Goal: Task Accomplishment & Management: Use online tool/utility

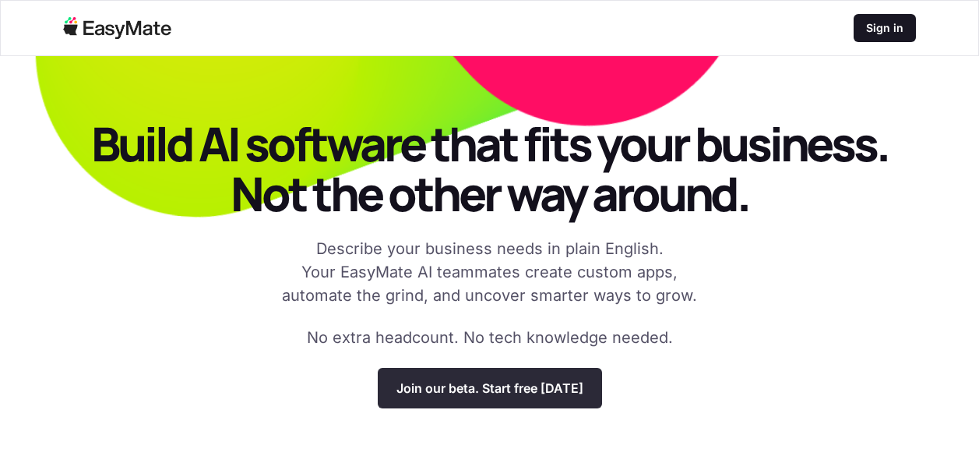
scroll to position [78, 0]
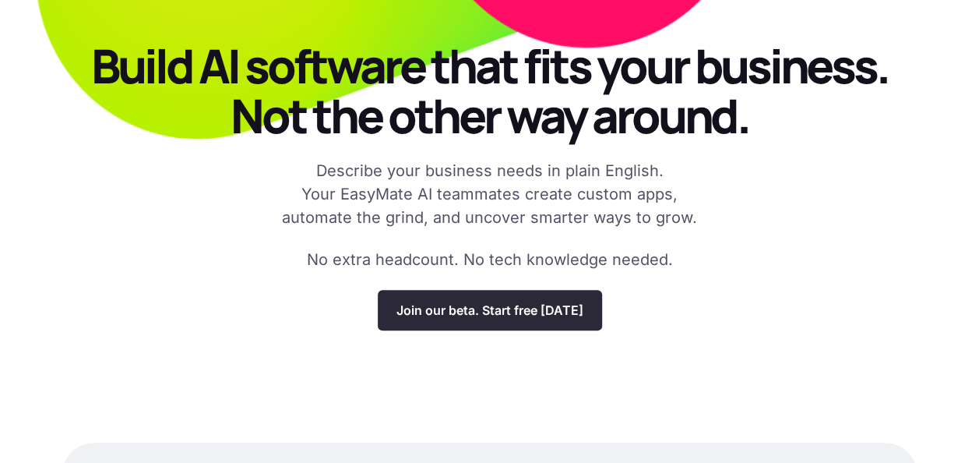
click at [528, 312] on p "Join our beta. Start free today" at bounding box center [490, 310] width 187 height 16
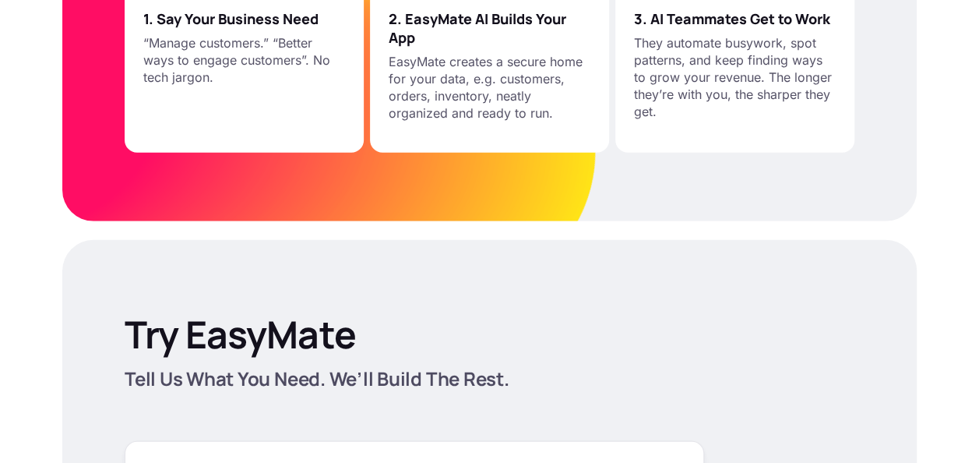
scroll to position [2104, 0]
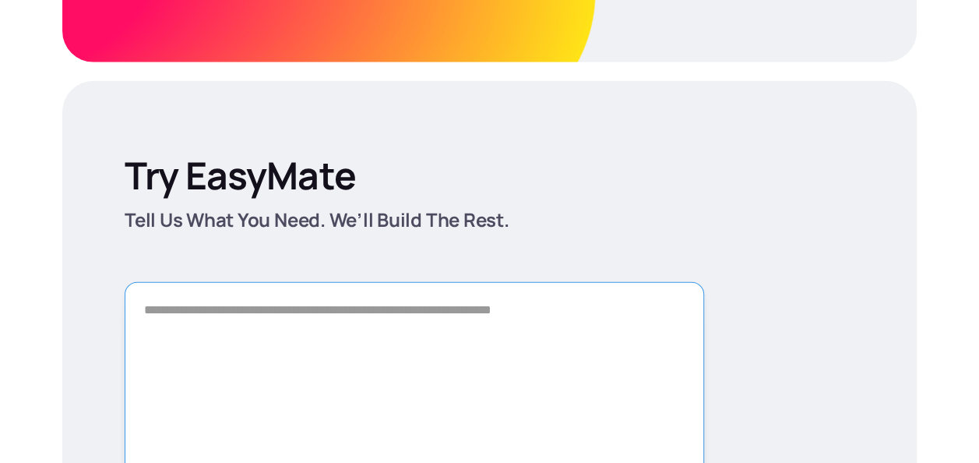
click at [496, 305] on textarea "Form" at bounding box center [415, 391] width 580 height 218
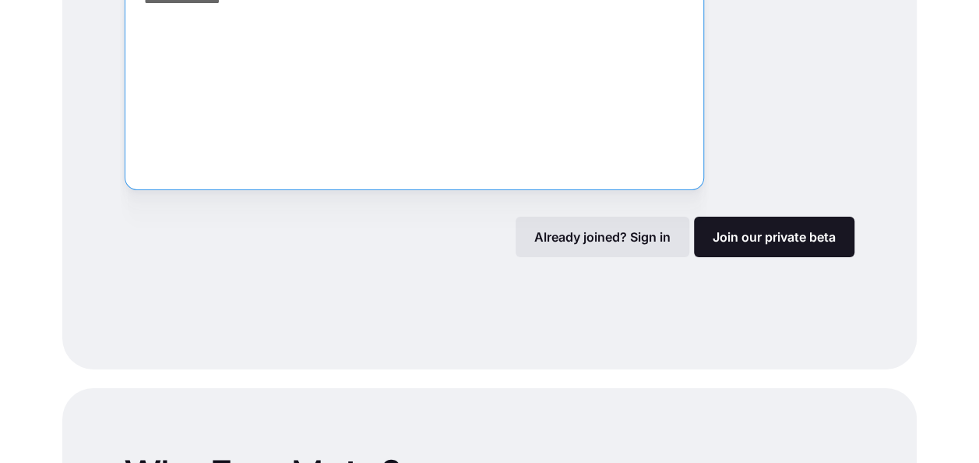
scroll to position [2415, 0]
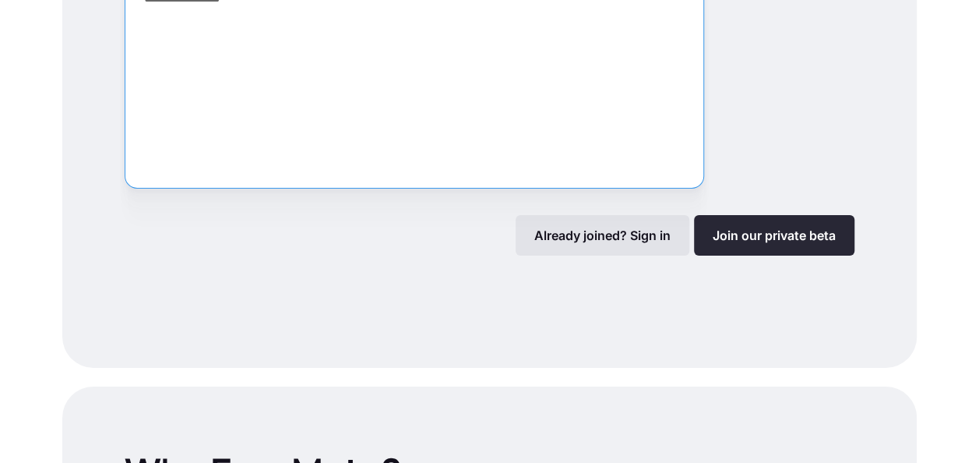
type textarea "**********"
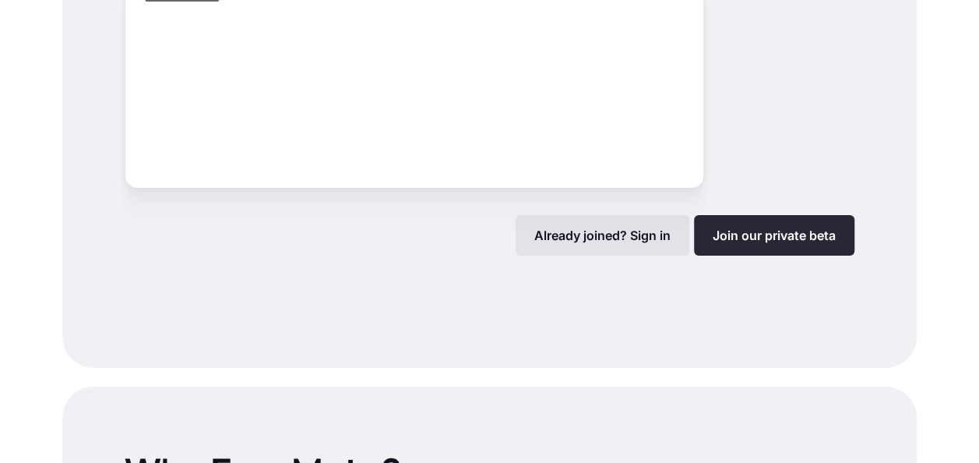
click at [732, 229] on link "Join our private beta" at bounding box center [774, 235] width 161 height 41
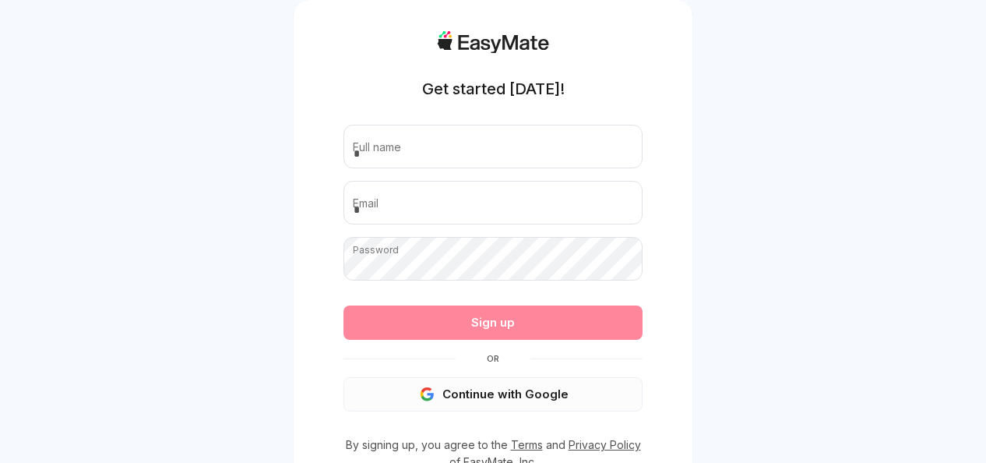
click at [503, 398] on button "Continue with Google" at bounding box center [493, 394] width 299 height 34
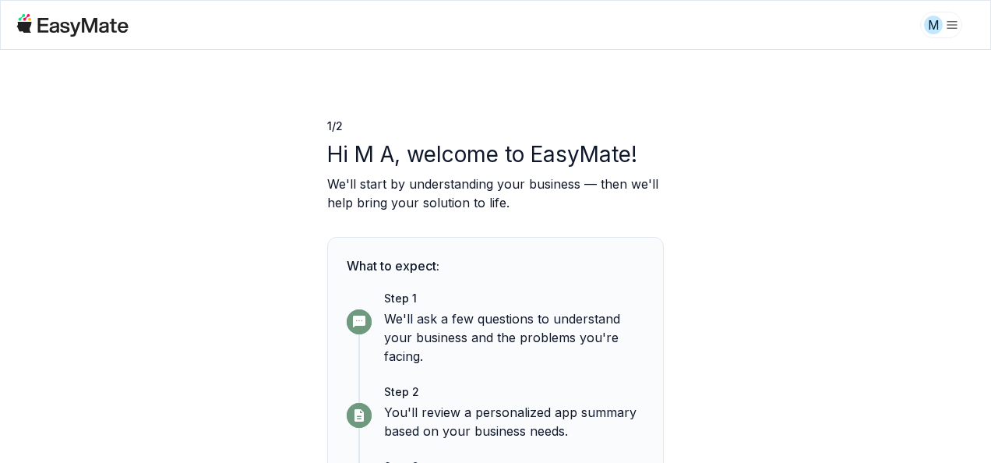
scroll to position [136, 0]
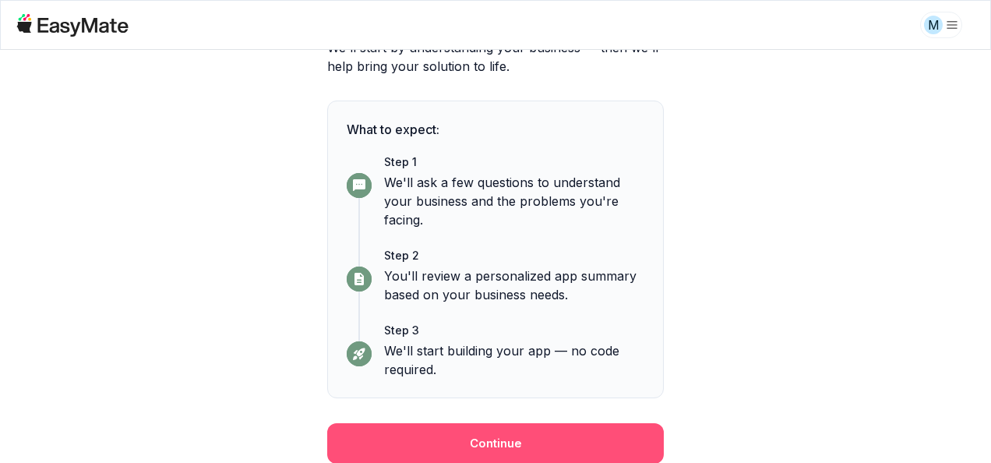
click at [510, 442] on button "Continue" at bounding box center [495, 443] width 337 height 41
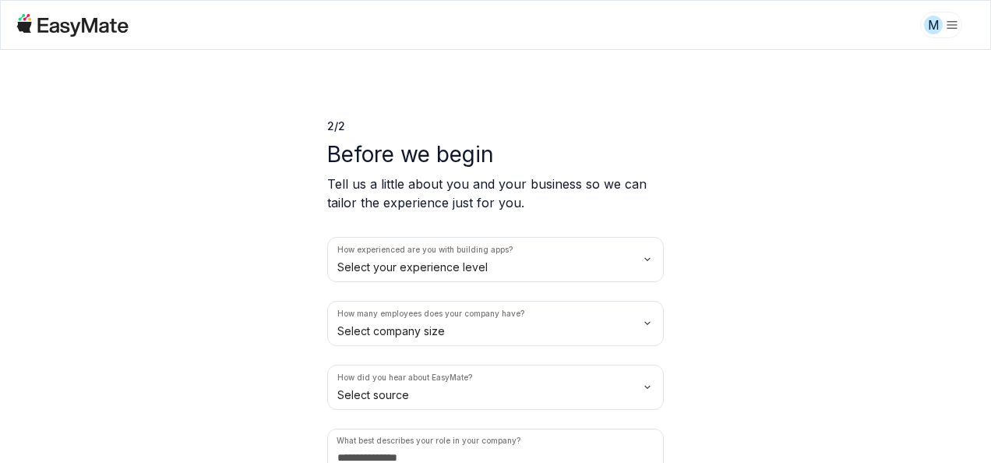
scroll to position [73, 0]
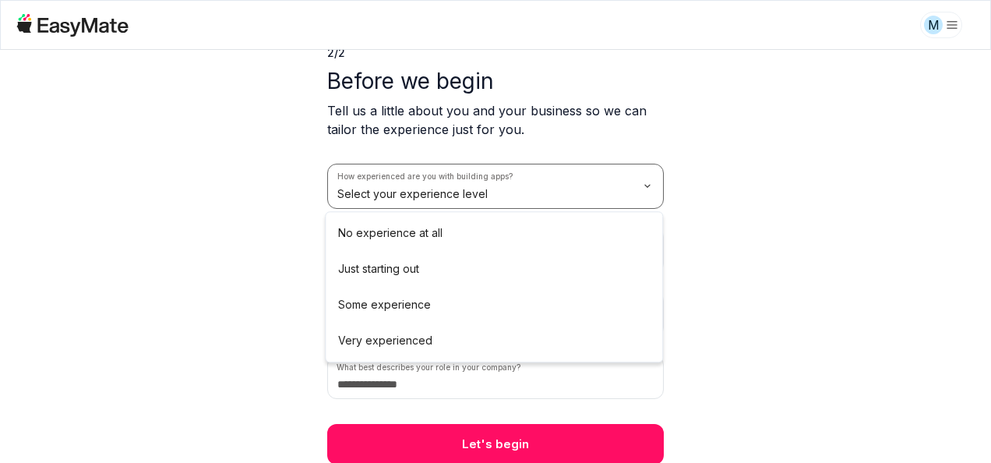
click at [647, 185] on html "M 2 / 2 Before we begin Tell us a little about you and your business so we can …" at bounding box center [495, 231] width 991 height 463
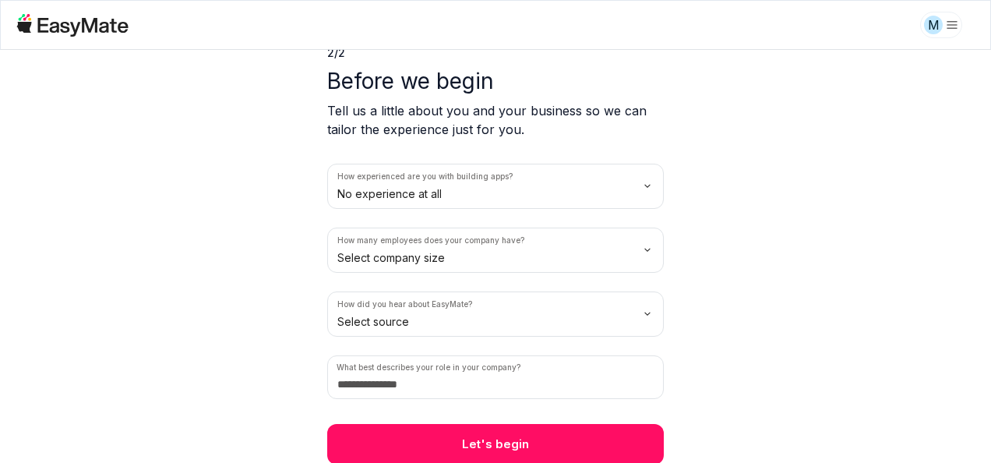
click at [598, 262] on html "M 2 / 2 Before we begin Tell us a little about you and your business so we can …" at bounding box center [495, 231] width 991 height 463
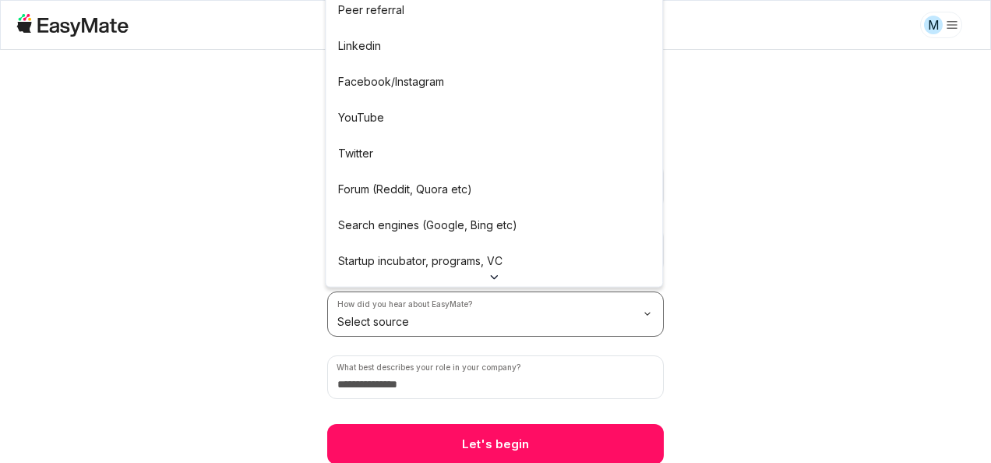
click at [469, 314] on html "M 2 / 2 Before we begin Tell us a little about you and your business so we can …" at bounding box center [495, 231] width 991 height 463
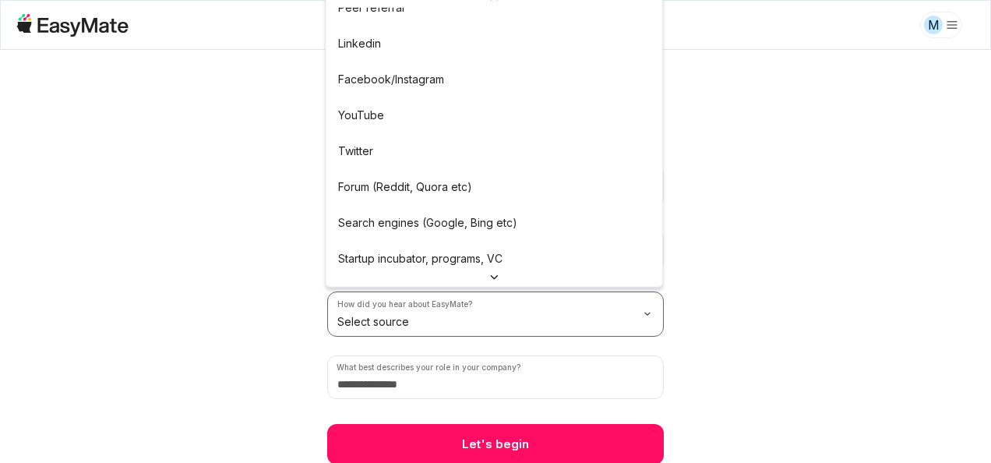
scroll to position [0, 0]
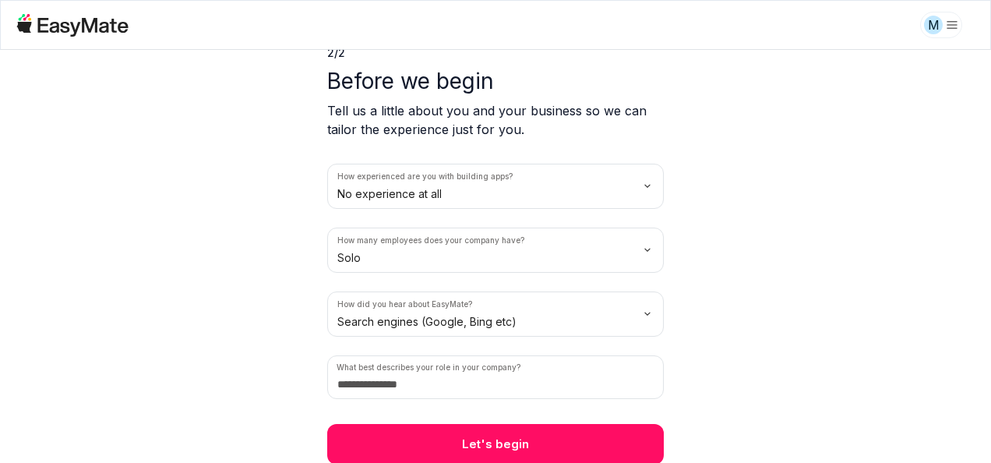
click at [771, 290] on div "2 / 2 Before we begin Tell us a little about you and your business so we can ta…" at bounding box center [495, 256] width 991 height 413
click at [508, 376] on input at bounding box center [495, 377] width 337 height 44
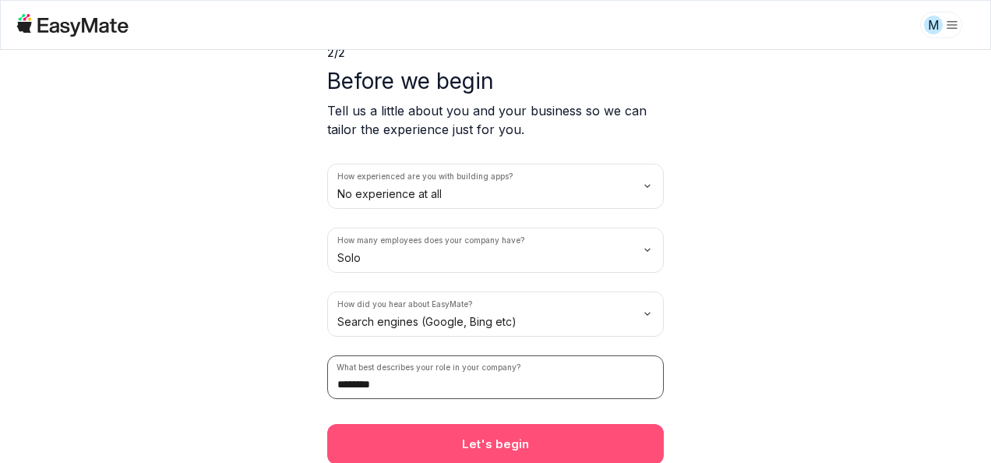
type input "********"
click at [520, 430] on button "Let's begin" at bounding box center [495, 444] width 337 height 41
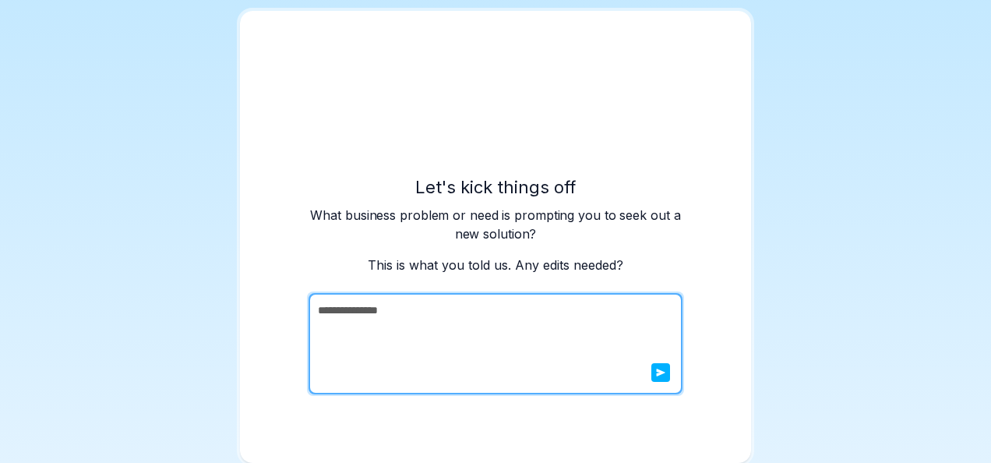
scroll to position [39, 0]
click at [452, 315] on textarea "**********" at bounding box center [494, 343] width 371 height 101
type textarea "**********"
click at [657, 380] on button "submit" at bounding box center [660, 372] width 19 height 19
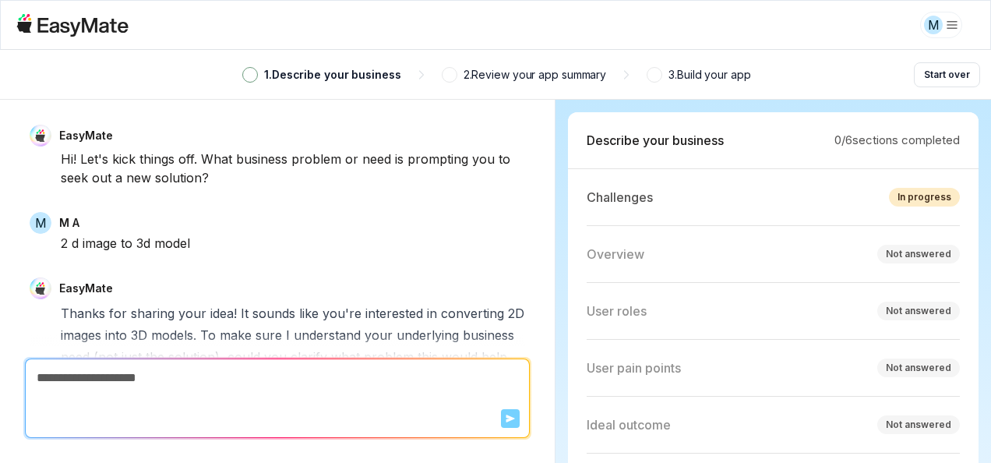
scroll to position [422, 0]
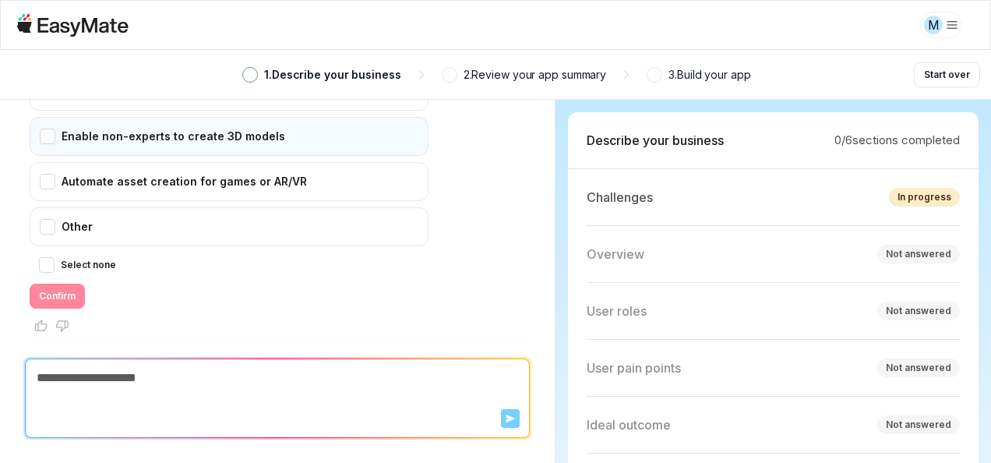
click at [48, 136] on div "Enable non-experts to create 3D models" at bounding box center [229, 136] width 399 height 39
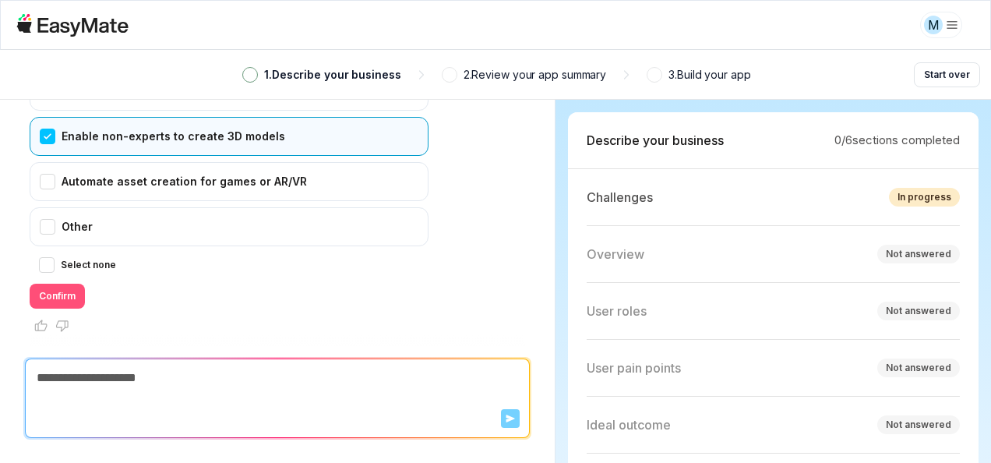
click at [72, 298] on button "Confirm" at bounding box center [57, 296] width 55 height 25
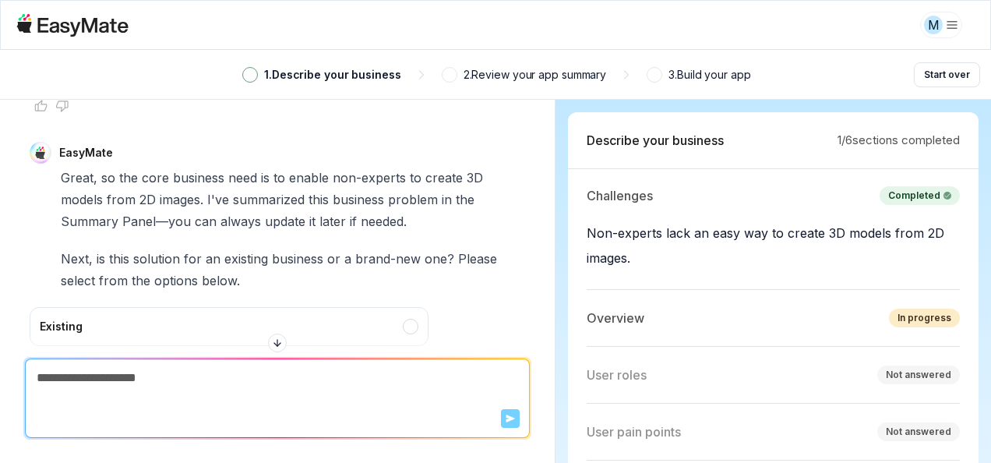
scroll to position [686, 0]
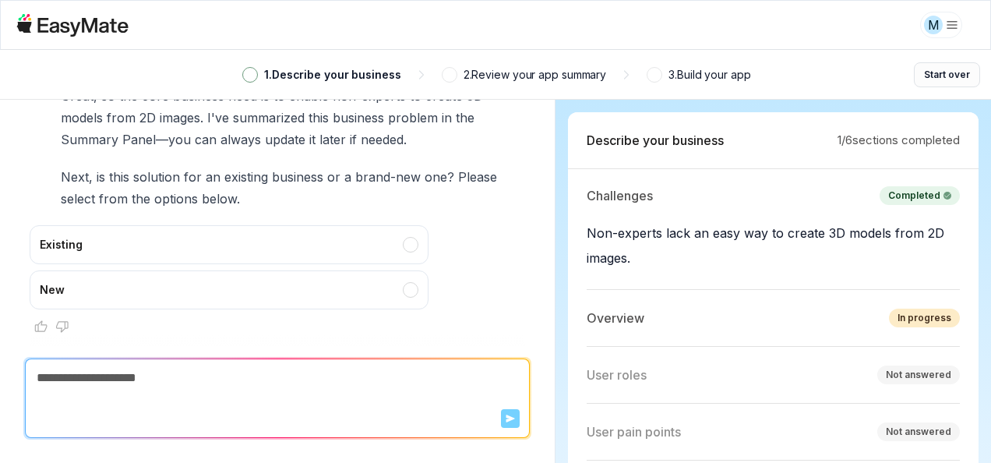
click at [932, 75] on button "Start over" at bounding box center [947, 74] width 66 height 25
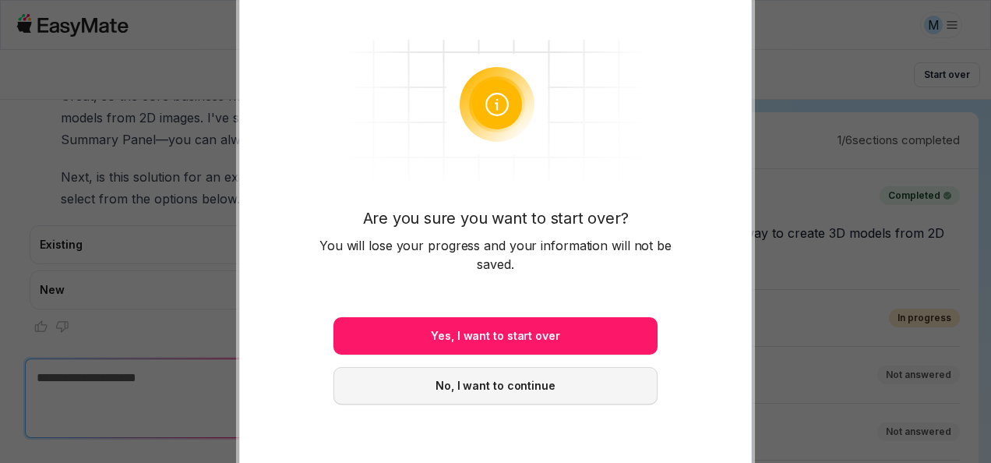
click at [544, 386] on button "No, I want to continue" at bounding box center [495, 385] width 324 height 37
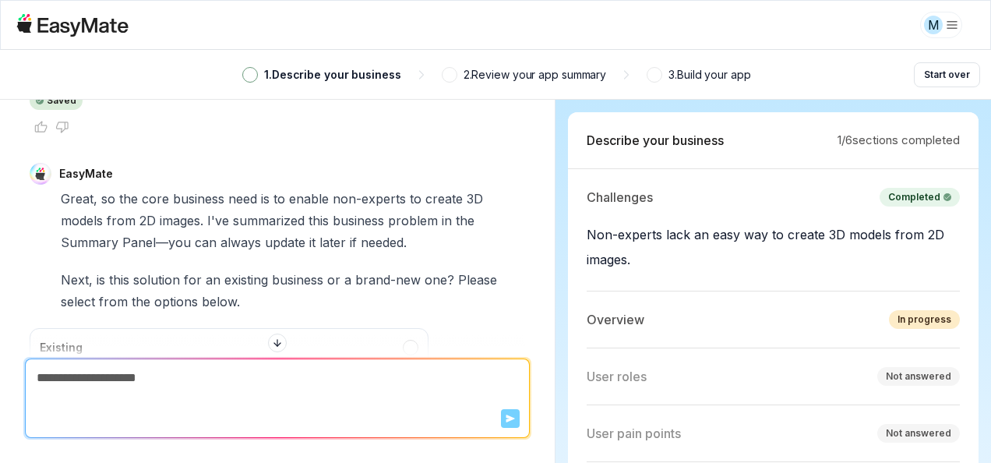
scroll to position [609, 0]
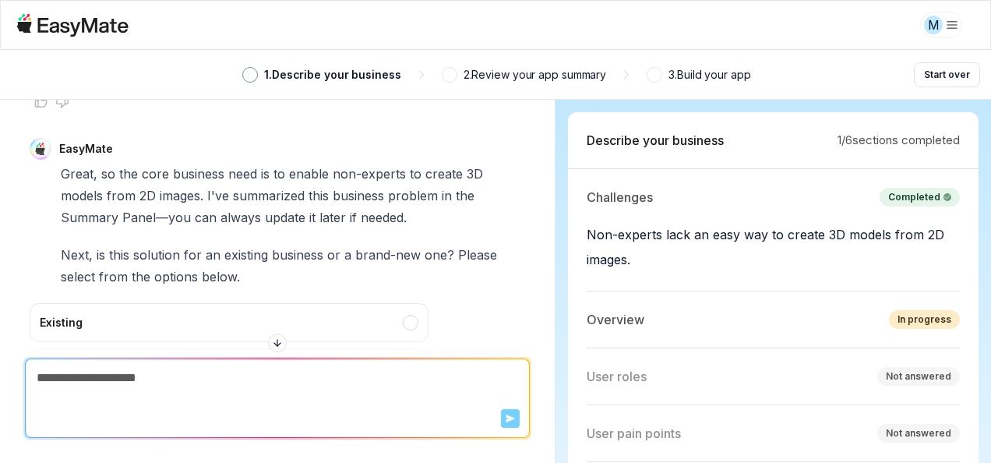
click at [274, 341] on icon "button" at bounding box center [277, 342] width 11 height 19
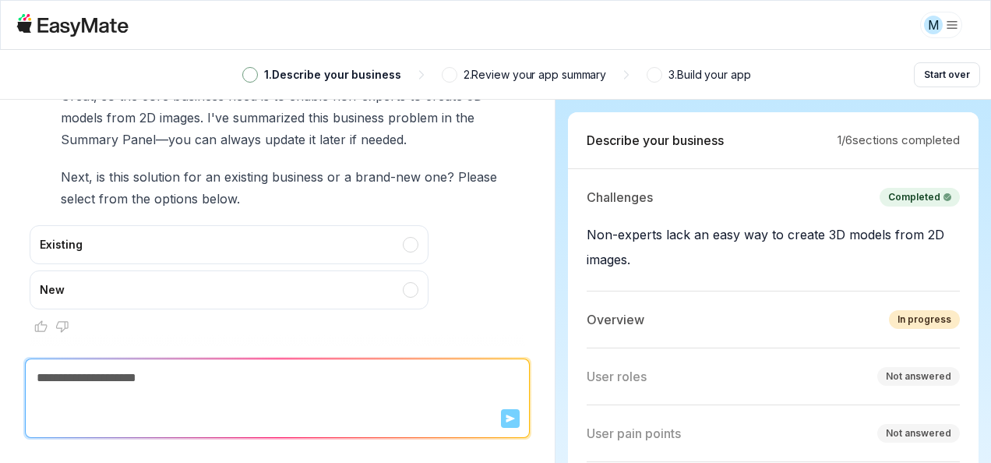
click at [514, 425] on form "Send" at bounding box center [277, 398] width 503 height 78
click at [439, 413] on form "Send" at bounding box center [277, 398] width 503 height 78
type textarea "*"
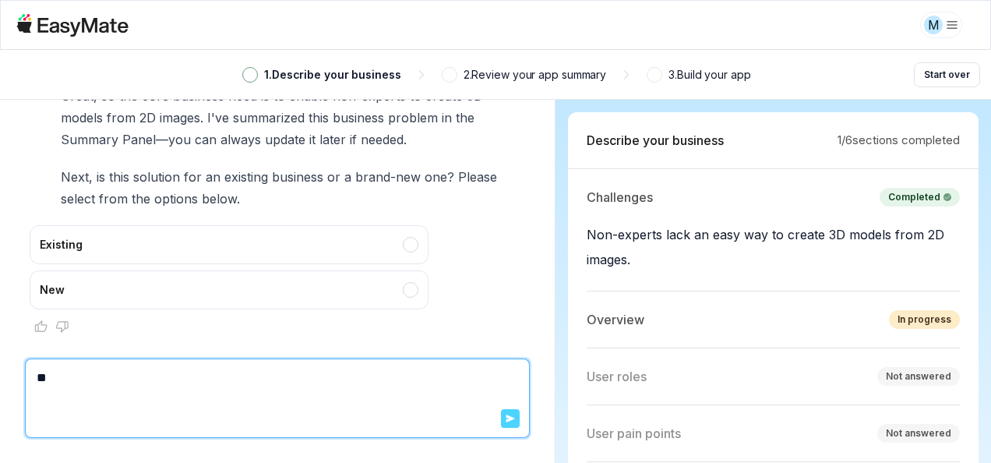
type textarea "**"
click at [506, 417] on icon "button" at bounding box center [510, 418] width 9 height 9
type textarea "*"
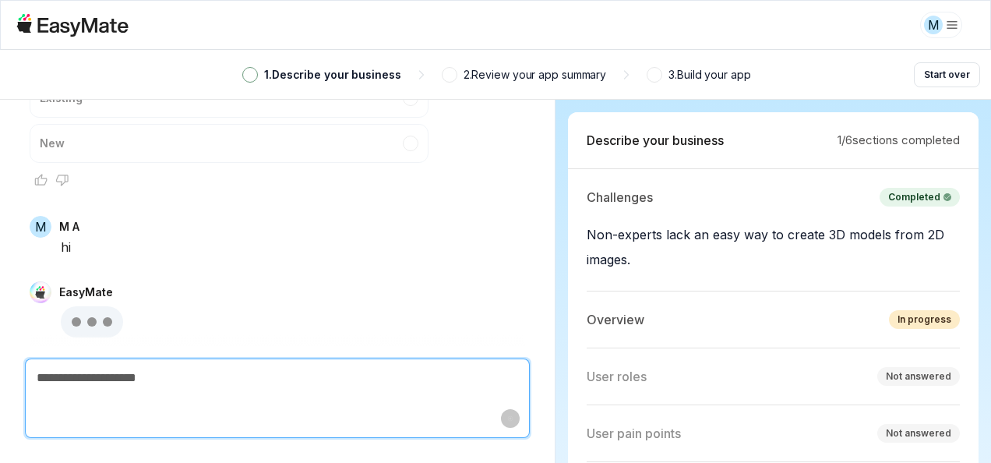
scroll to position [972, 0]
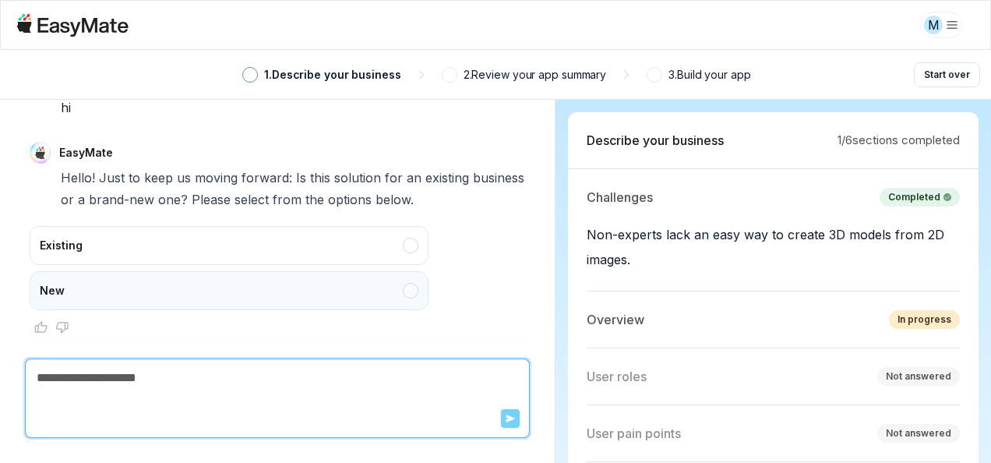
click at [410, 289] on div "New" at bounding box center [229, 290] width 399 height 39
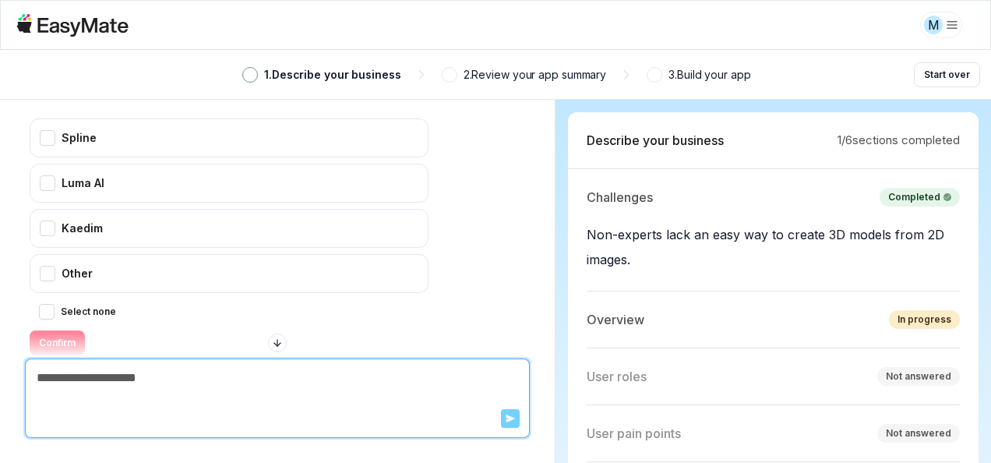
scroll to position [1288, 0]
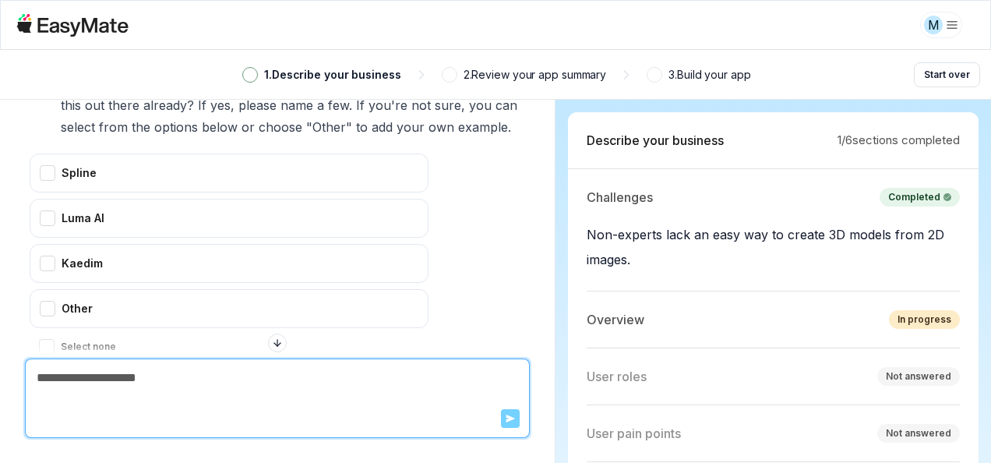
click at [478, 263] on div "Spline Luma AI Kaedim Other Select none Confirm" at bounding box center [278, 271] width 496 height 237
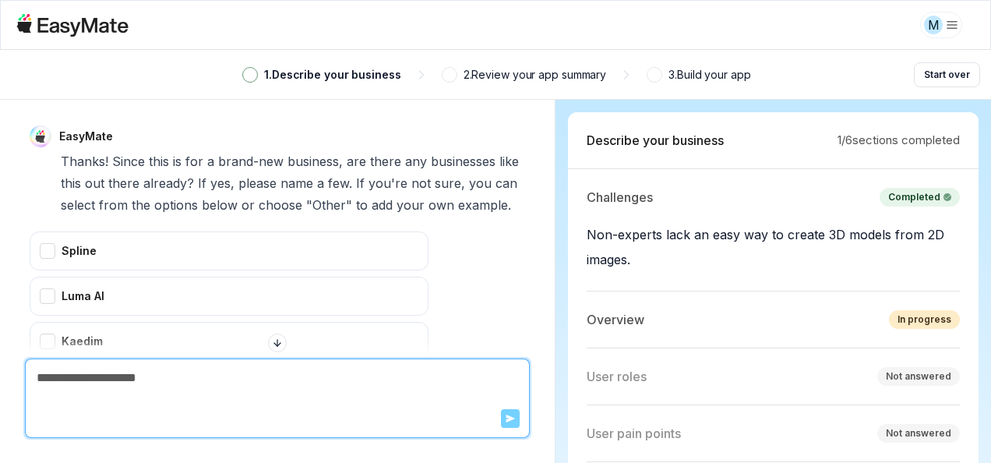
scroll to position [1366, 0]
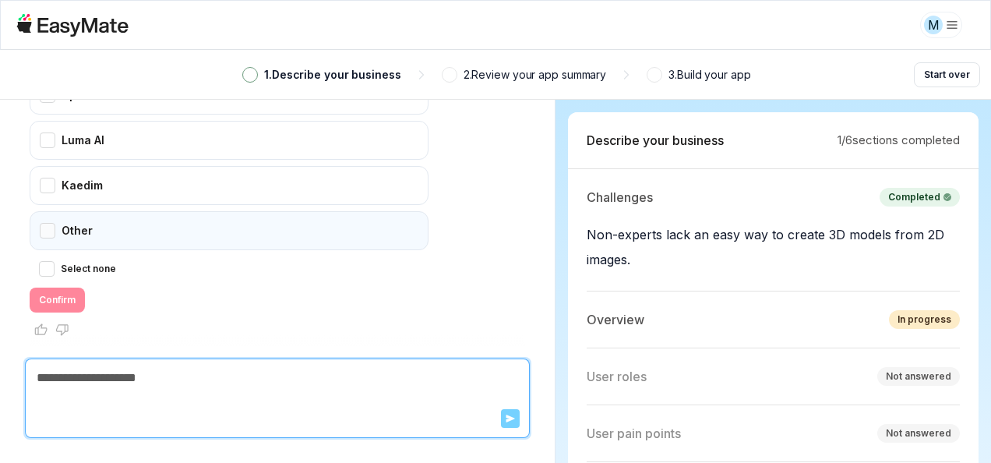
click at [185, 231] on div "Other" at bounding box center [229, 230] width 399 height 39
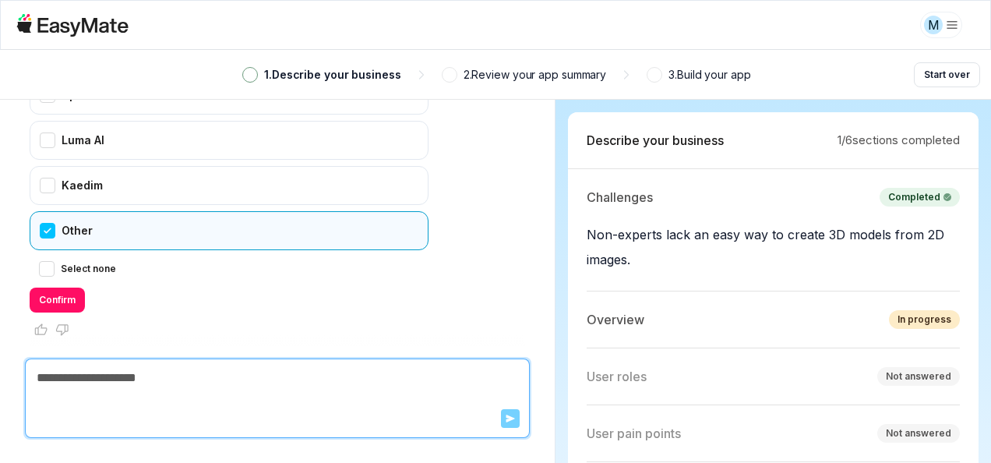
click at [508, 419] on form "Send" at bounding box center [277, 398] width 503 height 78
click at [56, 296] on button "Confirm" at bounding box center [57, 300] width 55 height 25
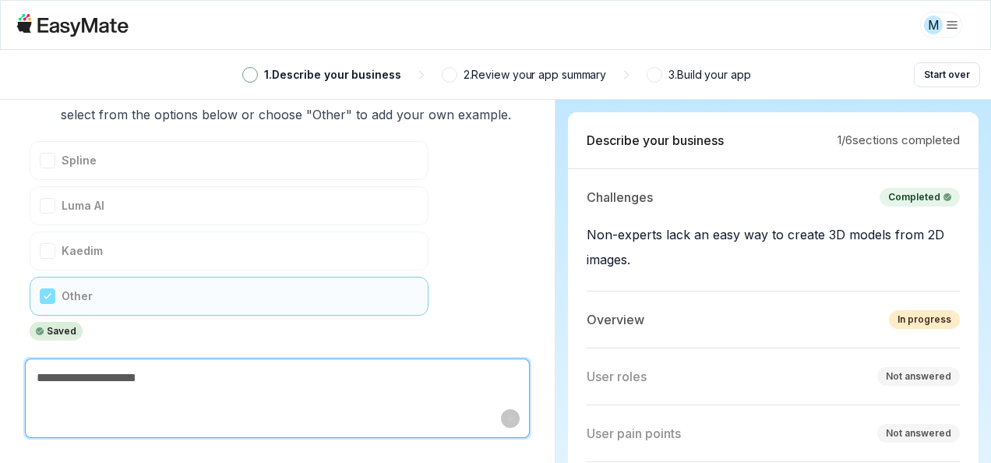
scroll to position [1487, 0]
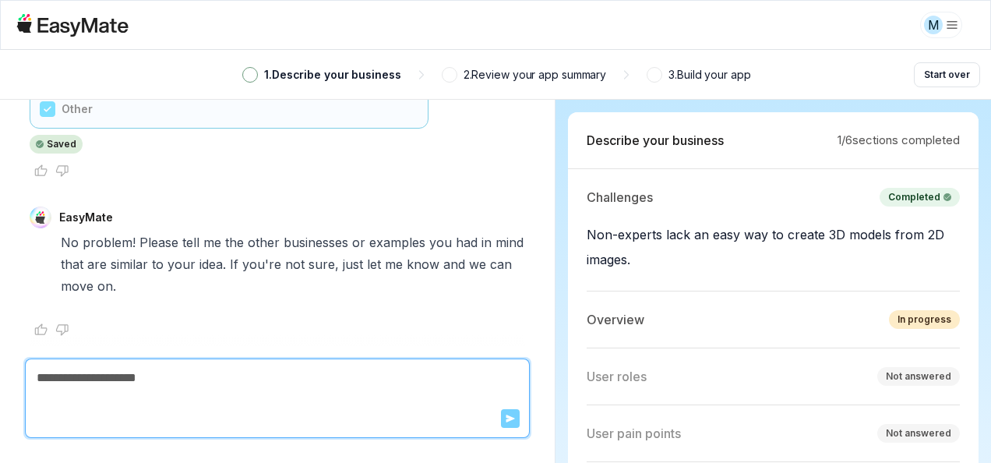
click at [411, 398] on form "Send" at bounding box center [277, 398] width 503 height 78
type textarea "*"
type textarea "**"
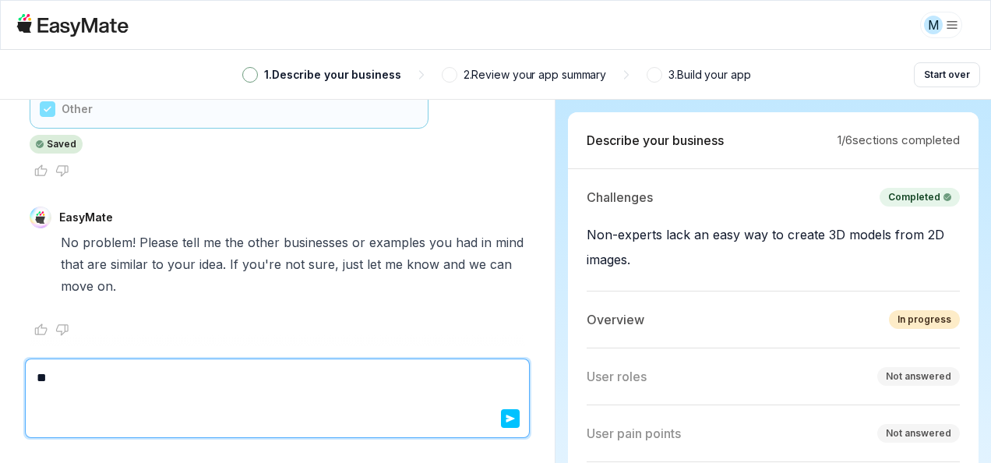
type textarea "*"
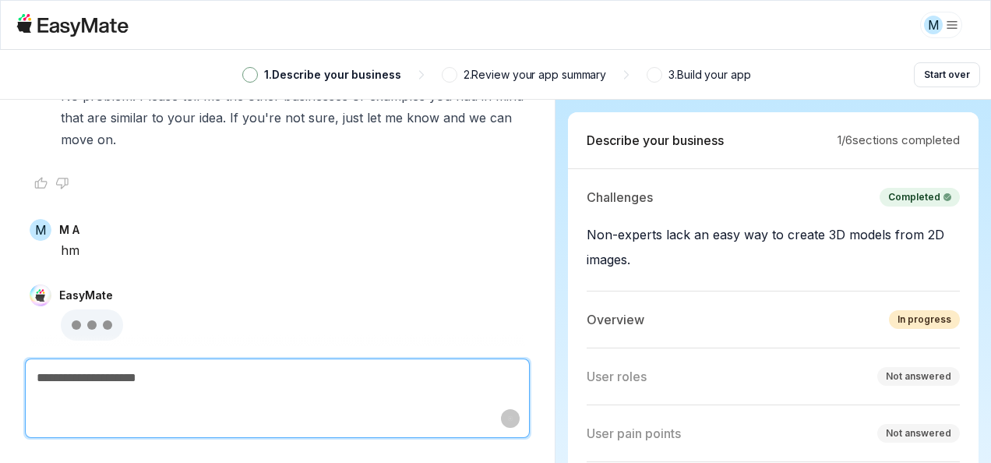
type textarea "*"
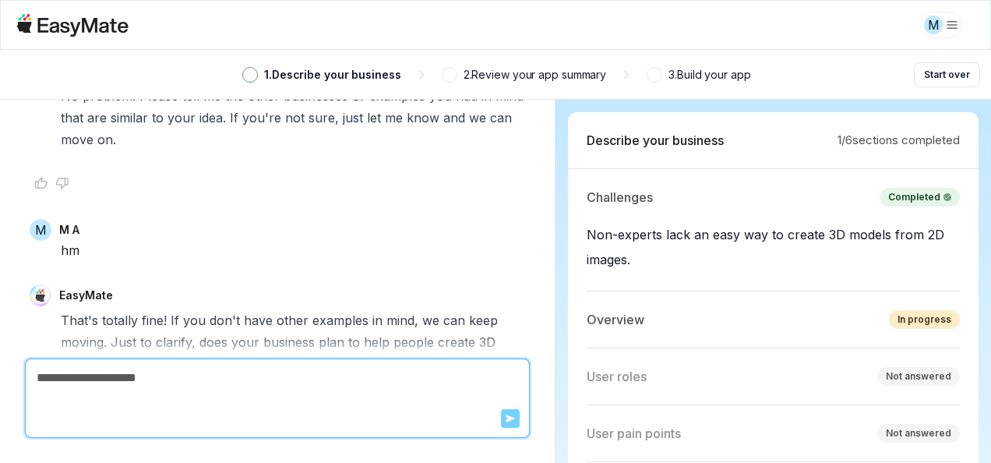
scroll to position [1755, 0]
